Goal: Task Accomplishment & Management: Manage account settings

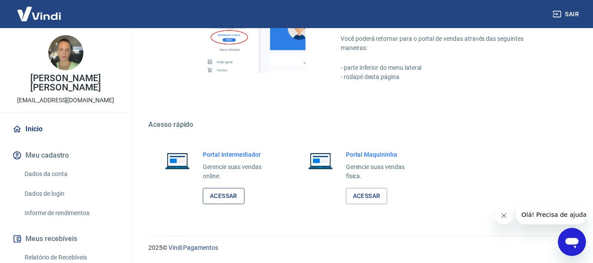
click at [223, 200] on link "Acessar" at bounding box center [224, 196] width 42 height 16
click at [215, 198] on link "Acessar" at bounding box center [224, 196] width 42 height 16
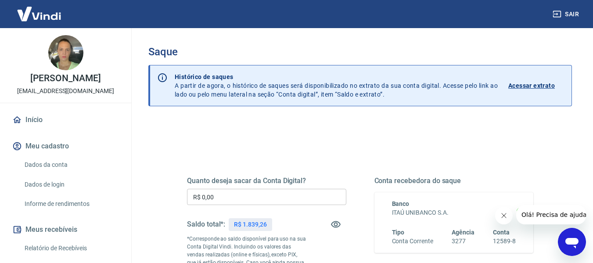
click at [266, 201] on input "R$ 0,00" at bounding box center [266, 197] width 159 height 16
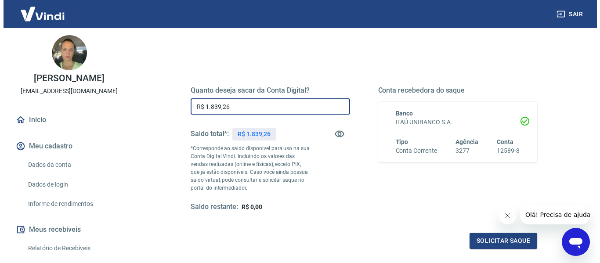
scroll to position [176, 0]
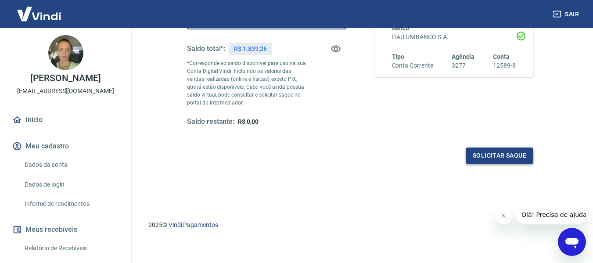
type input "R$ 1.839,26"
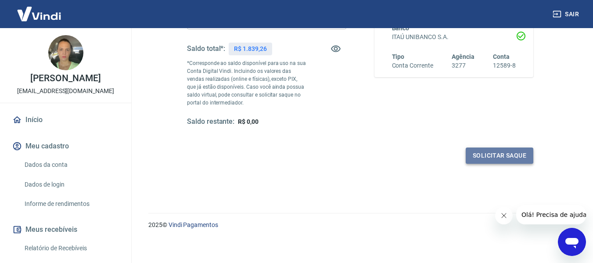
click at [479, 159] on button "Solicitar saque" at bounding box center [500, 155] width 68 height 16
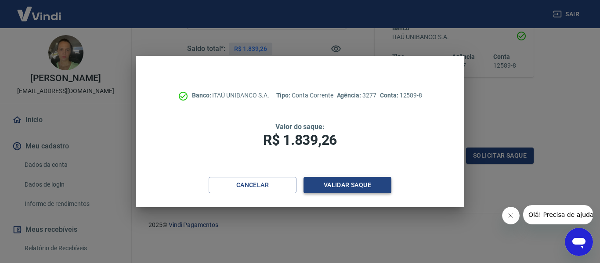
click at [366, 187] on button "Validar saque" at bounding box center [347, 185] width 88 height 16
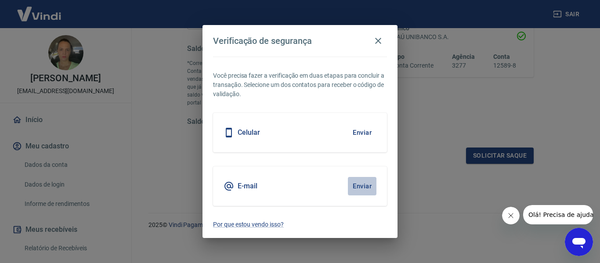
click at [365, 186] on button "Enviar" at bounding box center [362, 186] width 29 height 18
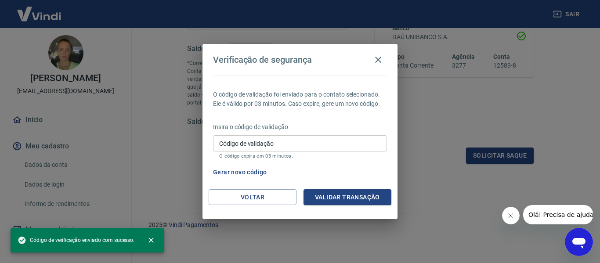
click at [315, 144] on input "Código de validação" at bounding box center [300, 143] width 174 height 16
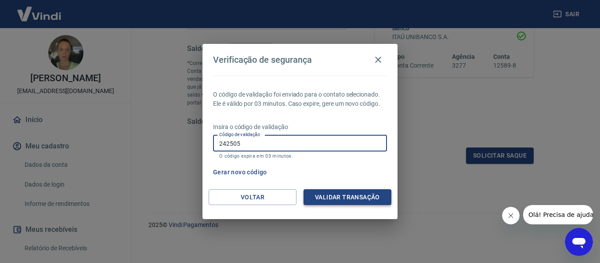
type input "242505"
click at [364, 201] on button "Validar transação" at bounding box center [347, 197] width 88 height 16
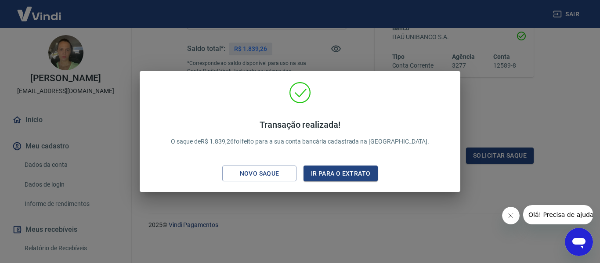
click at [589, 106] on div "Transação realizada! O saque de R$ 1.839,26 foi feito para a sua conta bancária…" at bounding box center [300, 131] width 600 height 263
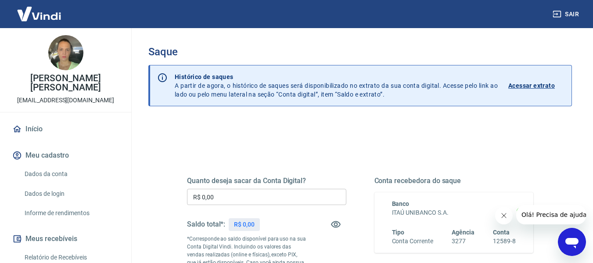
click at [516, 85] on p "Acessar extrato" at bounding box center [531, 85] width 47 height 9
